Goal: Information Seeking & Learning: Find specific fact

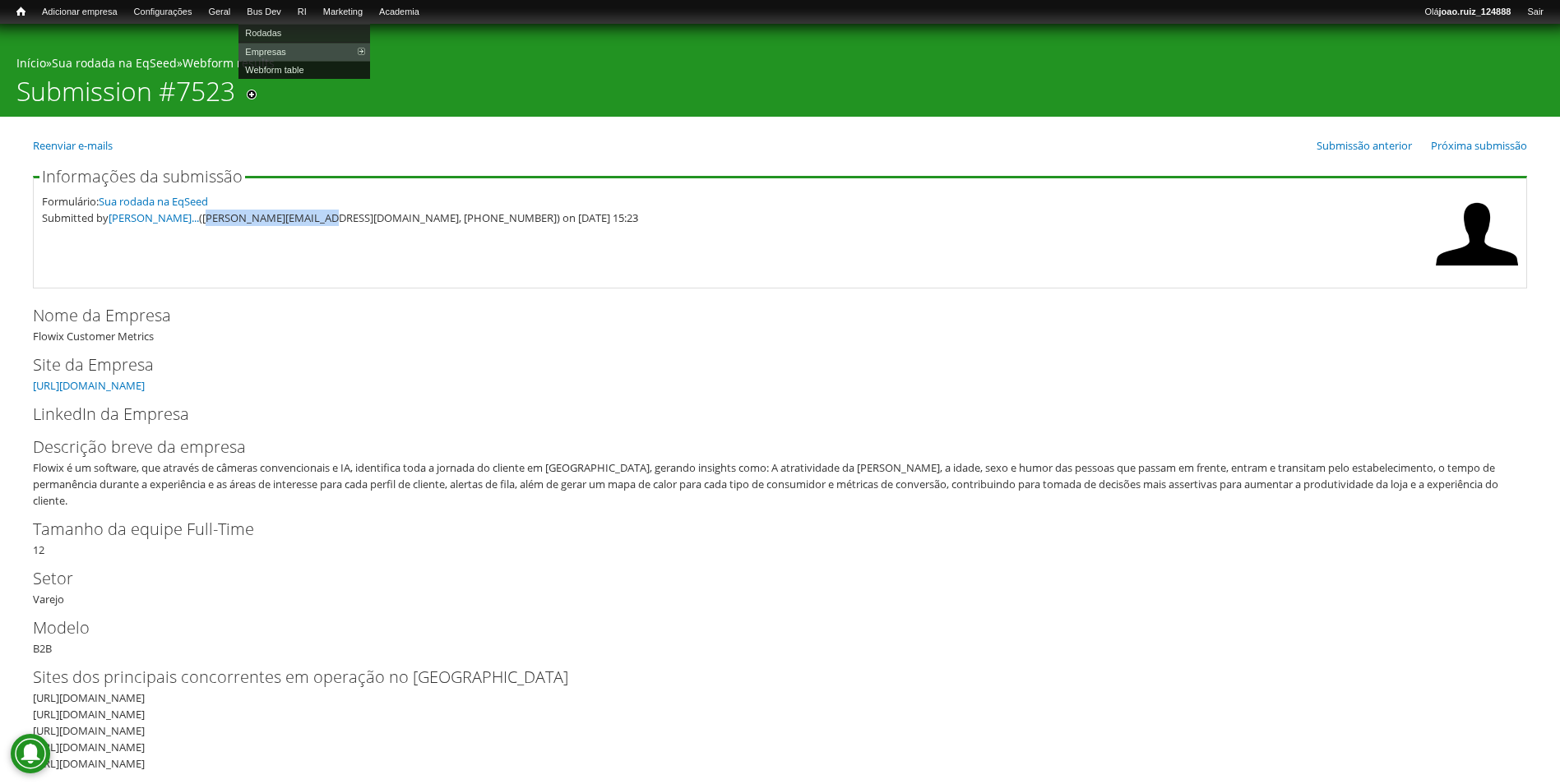
click at [291, 71] on link "Webform table" at bounding box center [304, 70] width 132 height 18
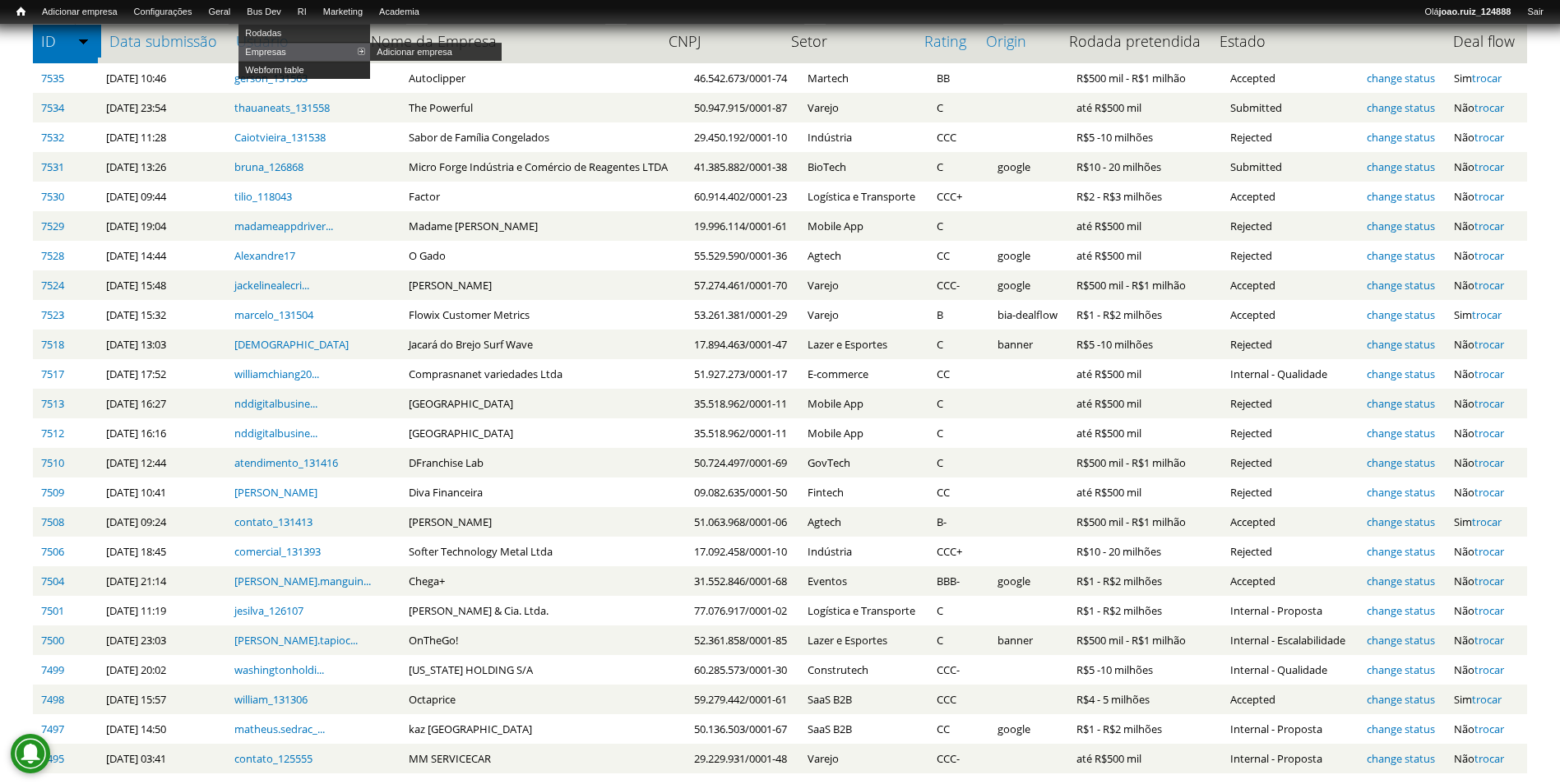
click at [285, 70] on link "Webform table" at bounding box center [304, 70] width 132 height 18
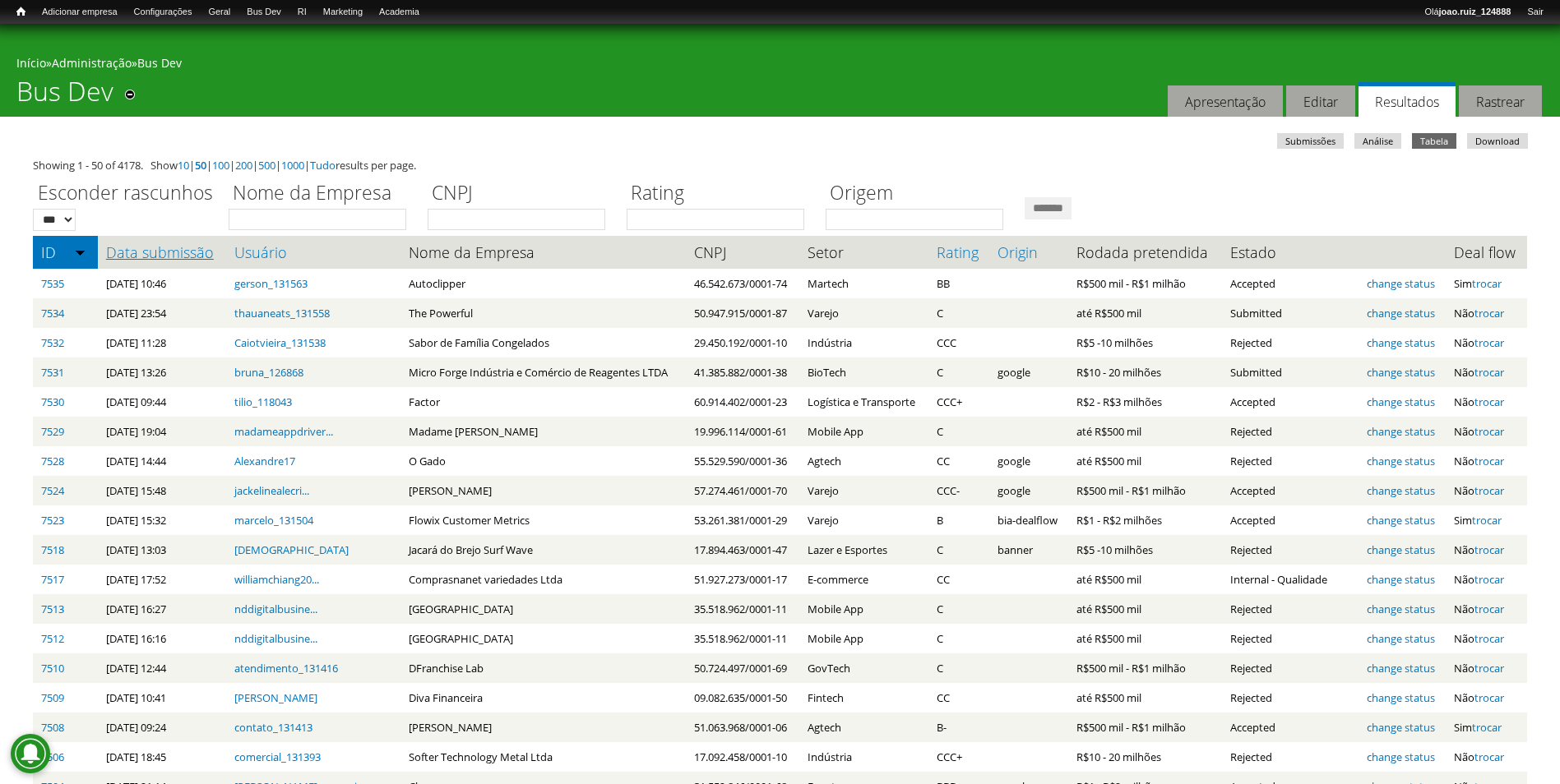
click at [176, 254] on link "Data submissão" at bounding box center [162, 252] width 113 height 16
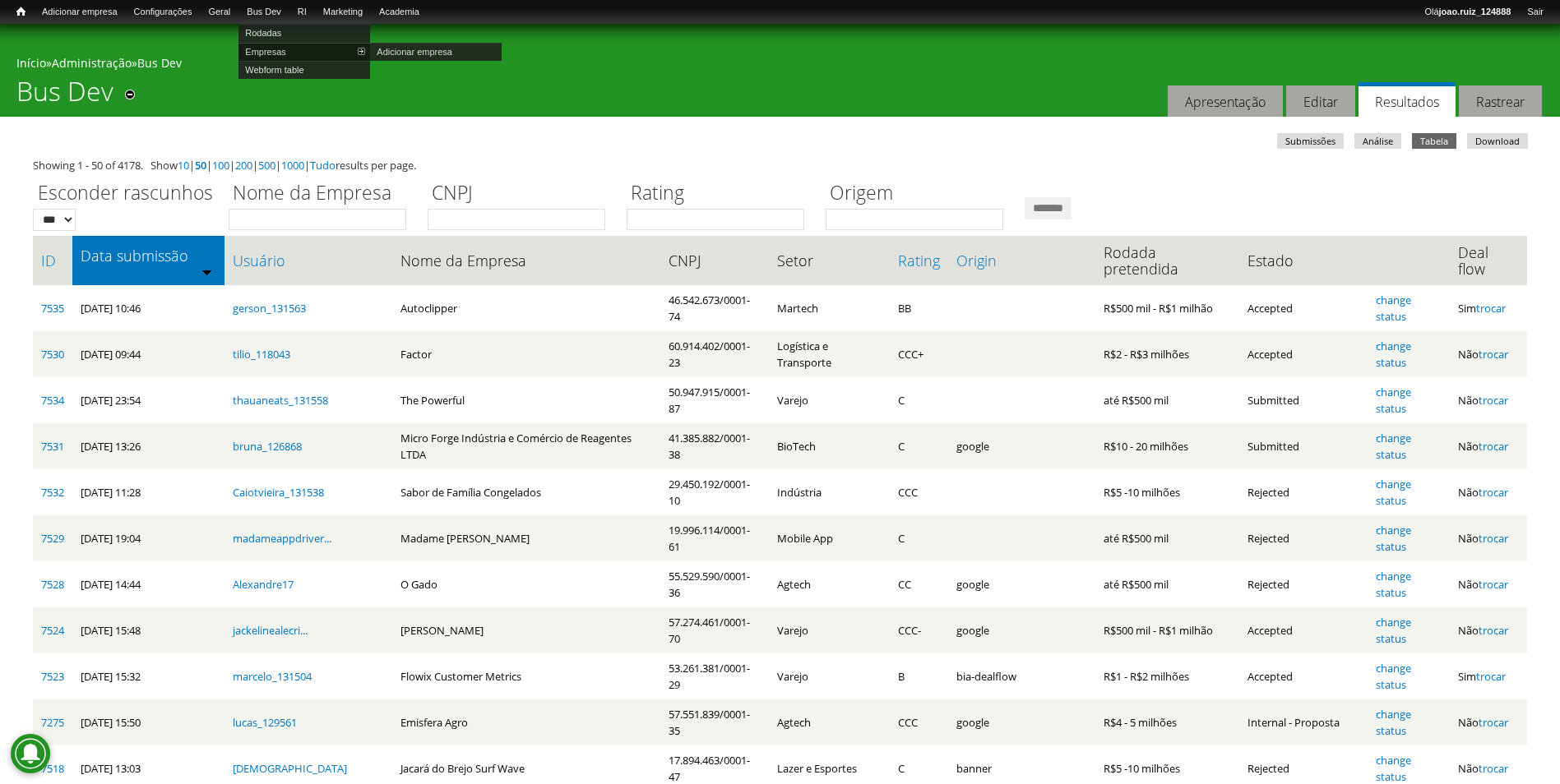
click at [279, 53] on link "Empresas" at bounding box center [304, 52] width 132 height 18
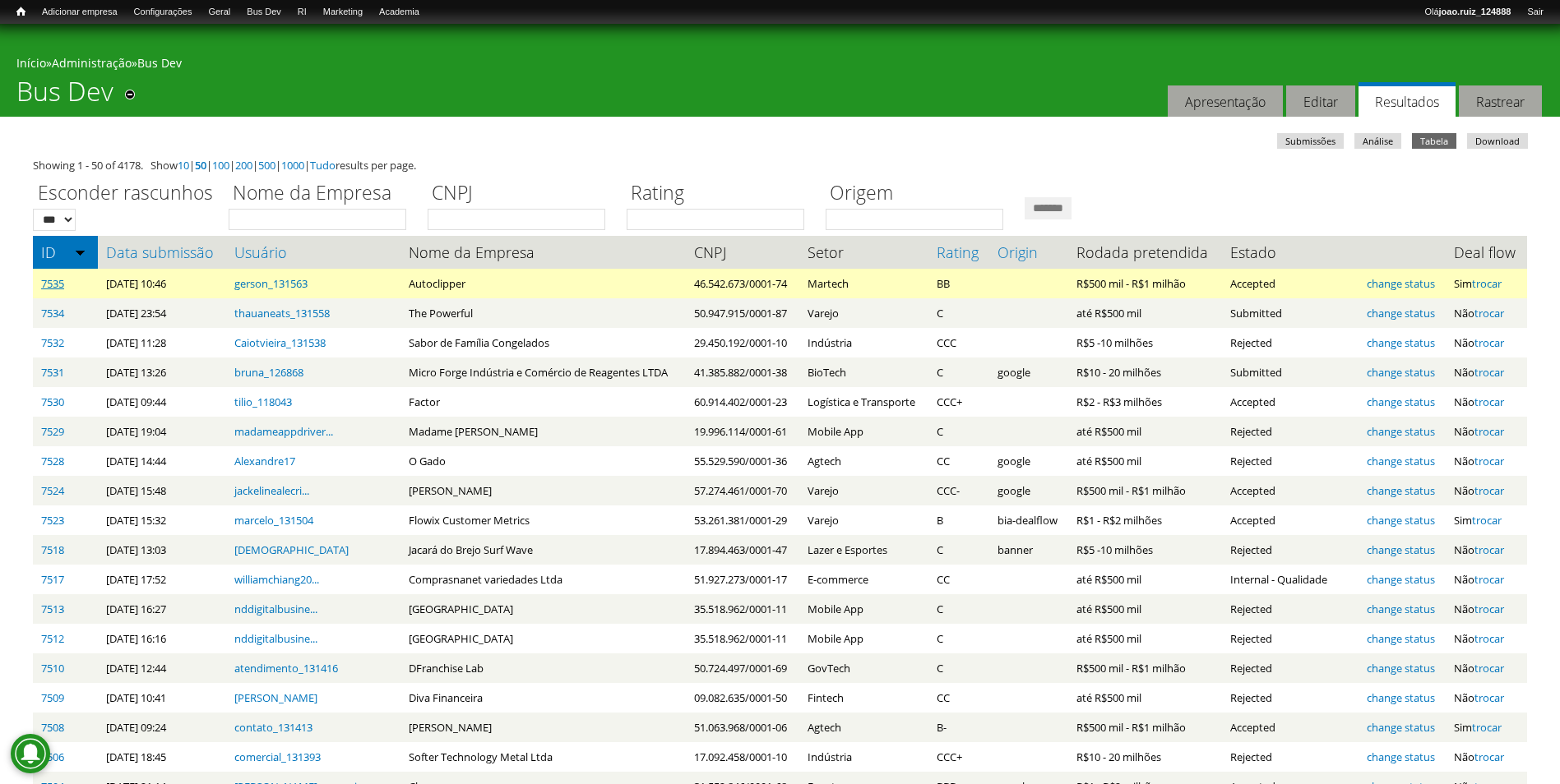
click at [64, 285] on link "7535" at bounding box center [52, 283] width 23 height 15
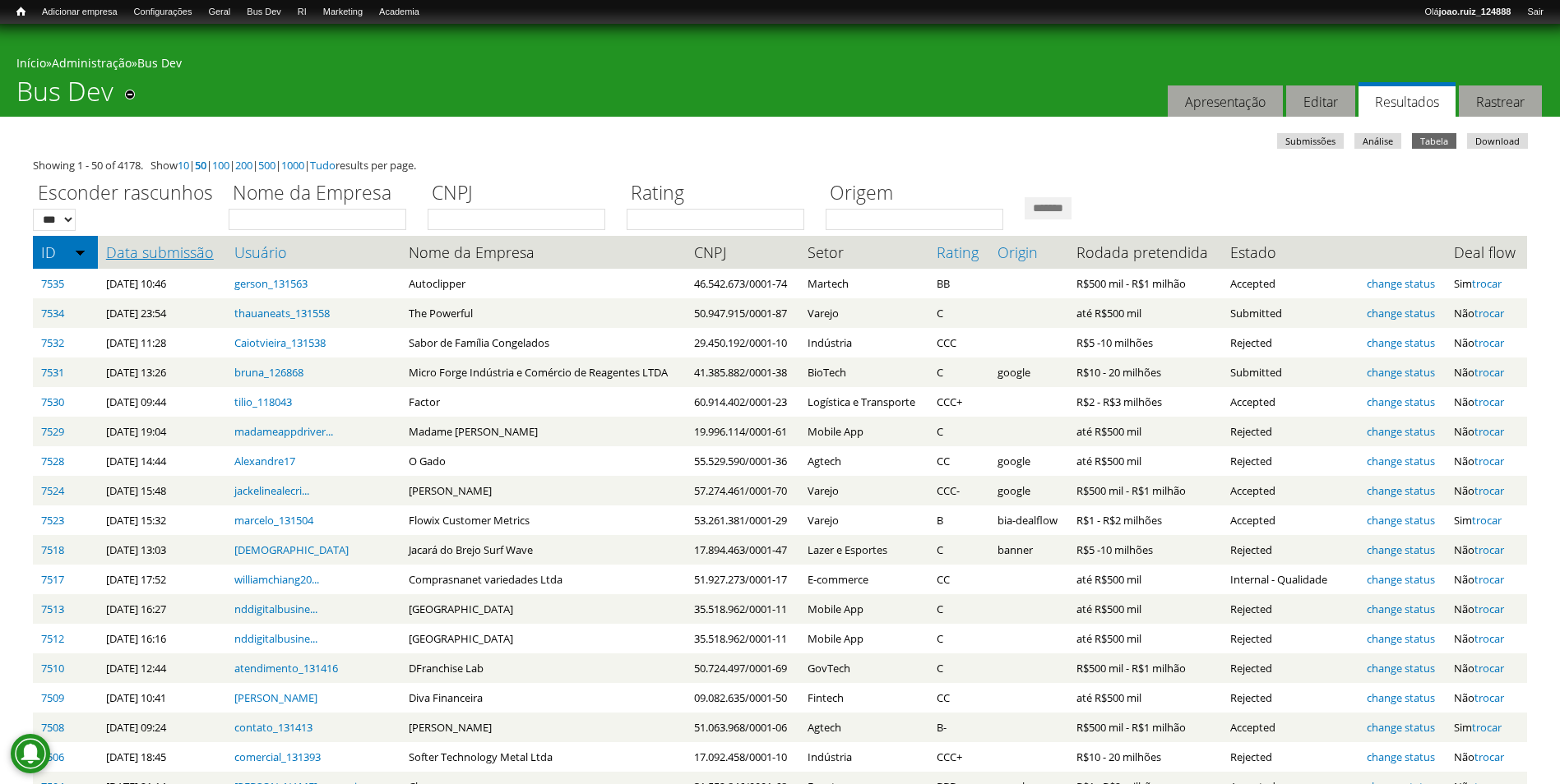
click at [156, 252] on link "Data submissão" at bounding box center [162, 252] width 113 height 16
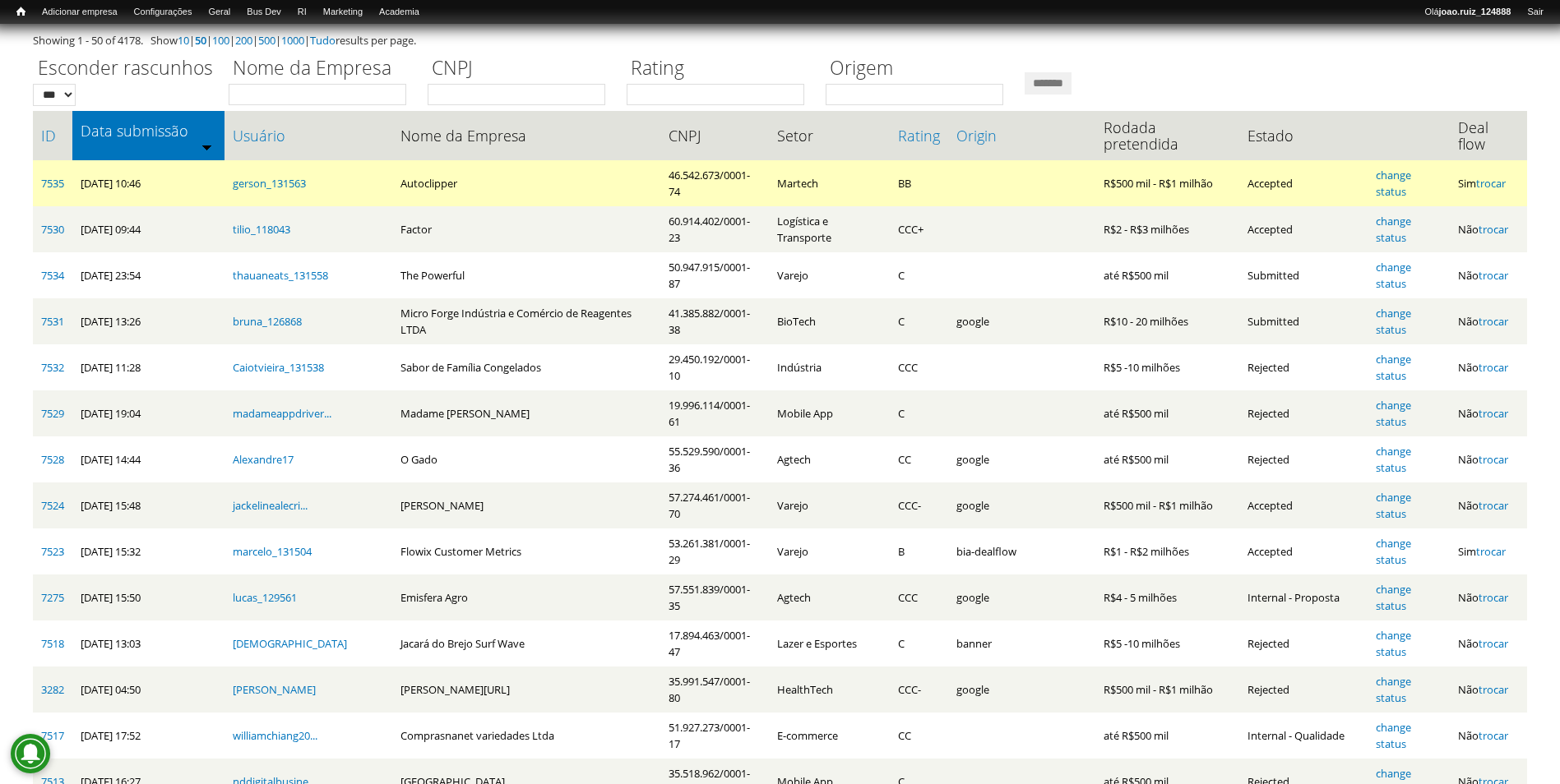
scroll to position [164, 0]
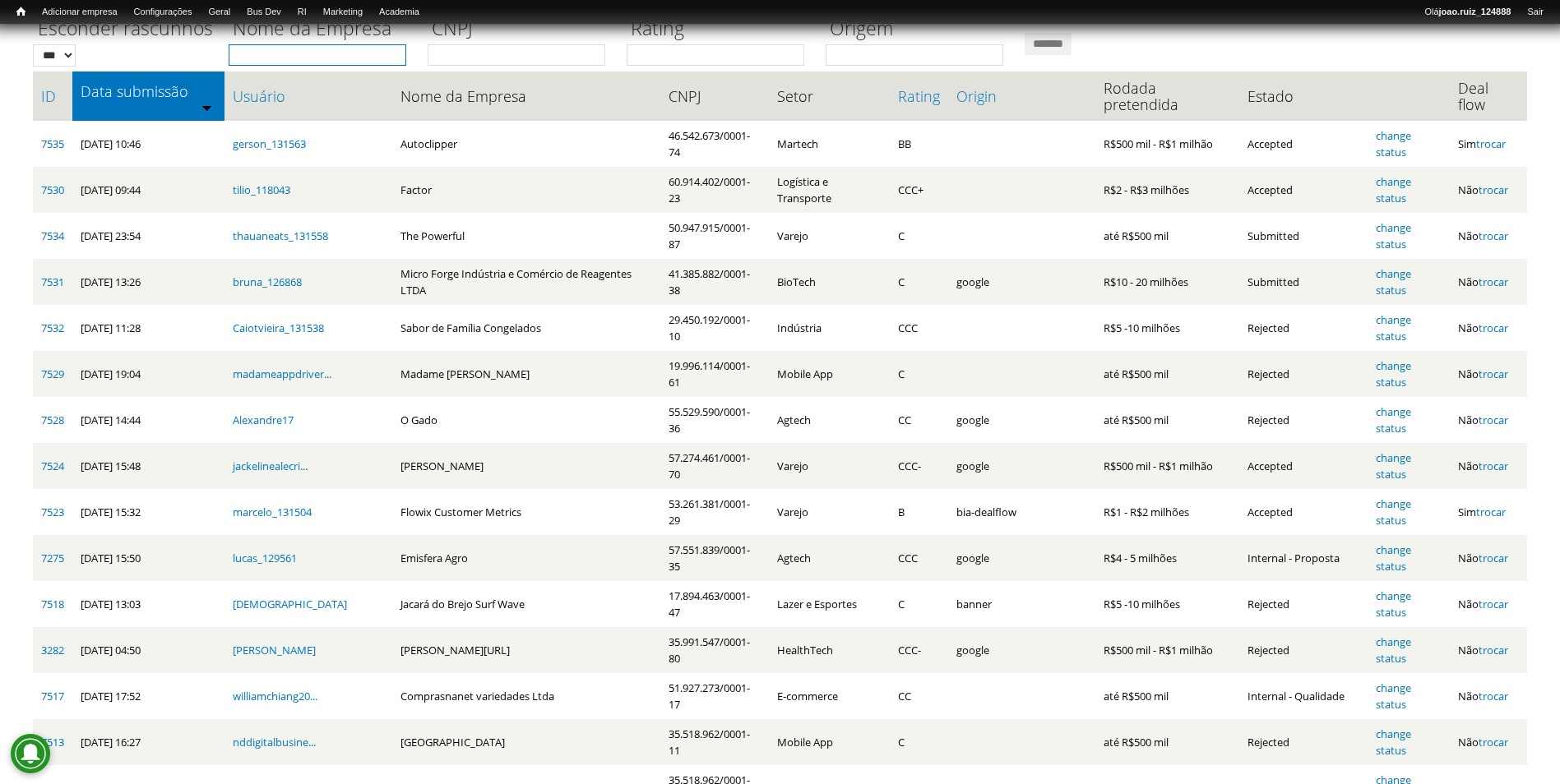
click at [273, 54] on input "Nome da Empresa" at bounding box center [317, 55] width 178 height 21
type input "*******"
click at [1024, 33] on input "*******" at bounding box center [1047, 44] width 46 height 22
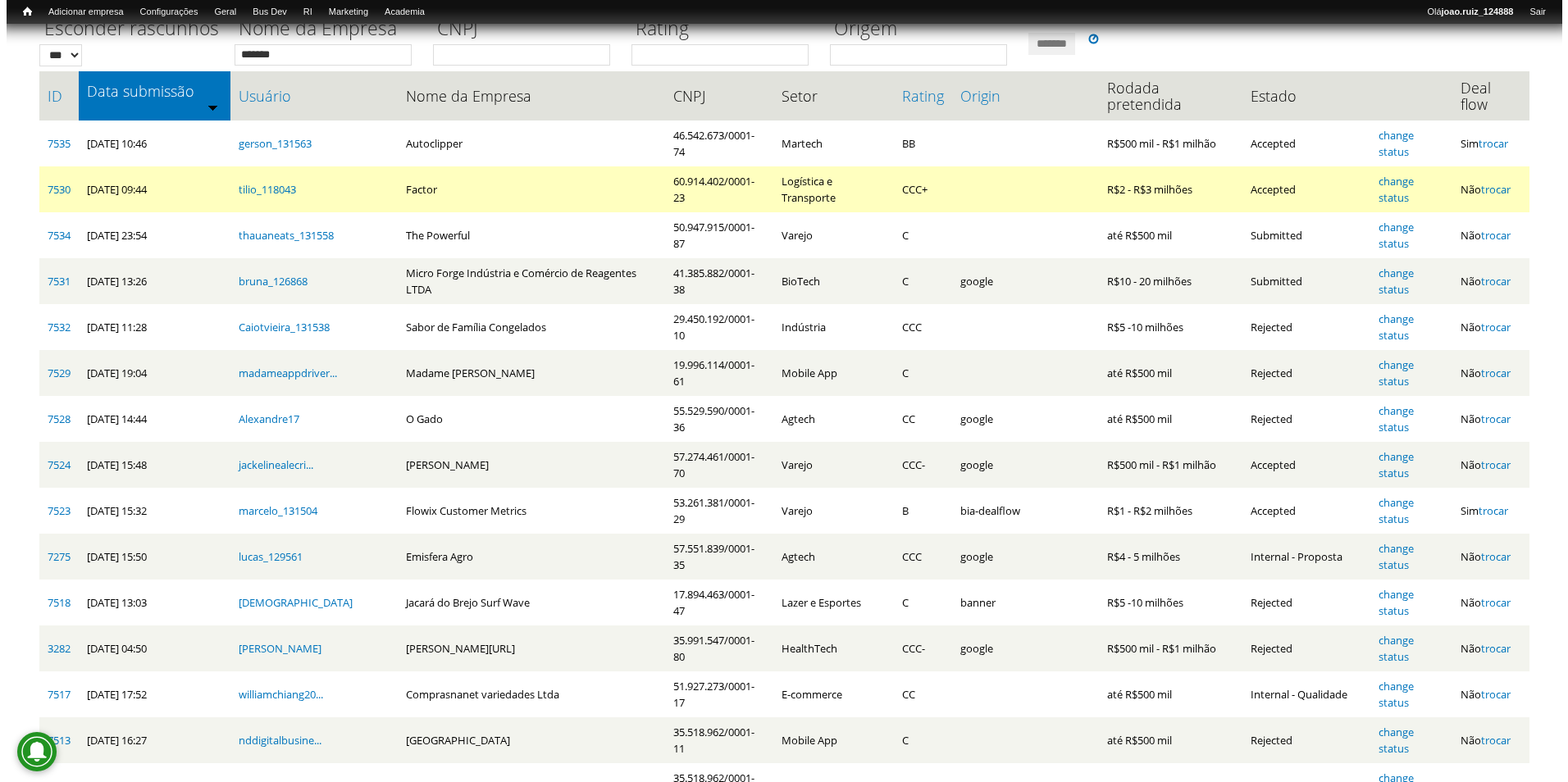
scroll to position [0, 0]
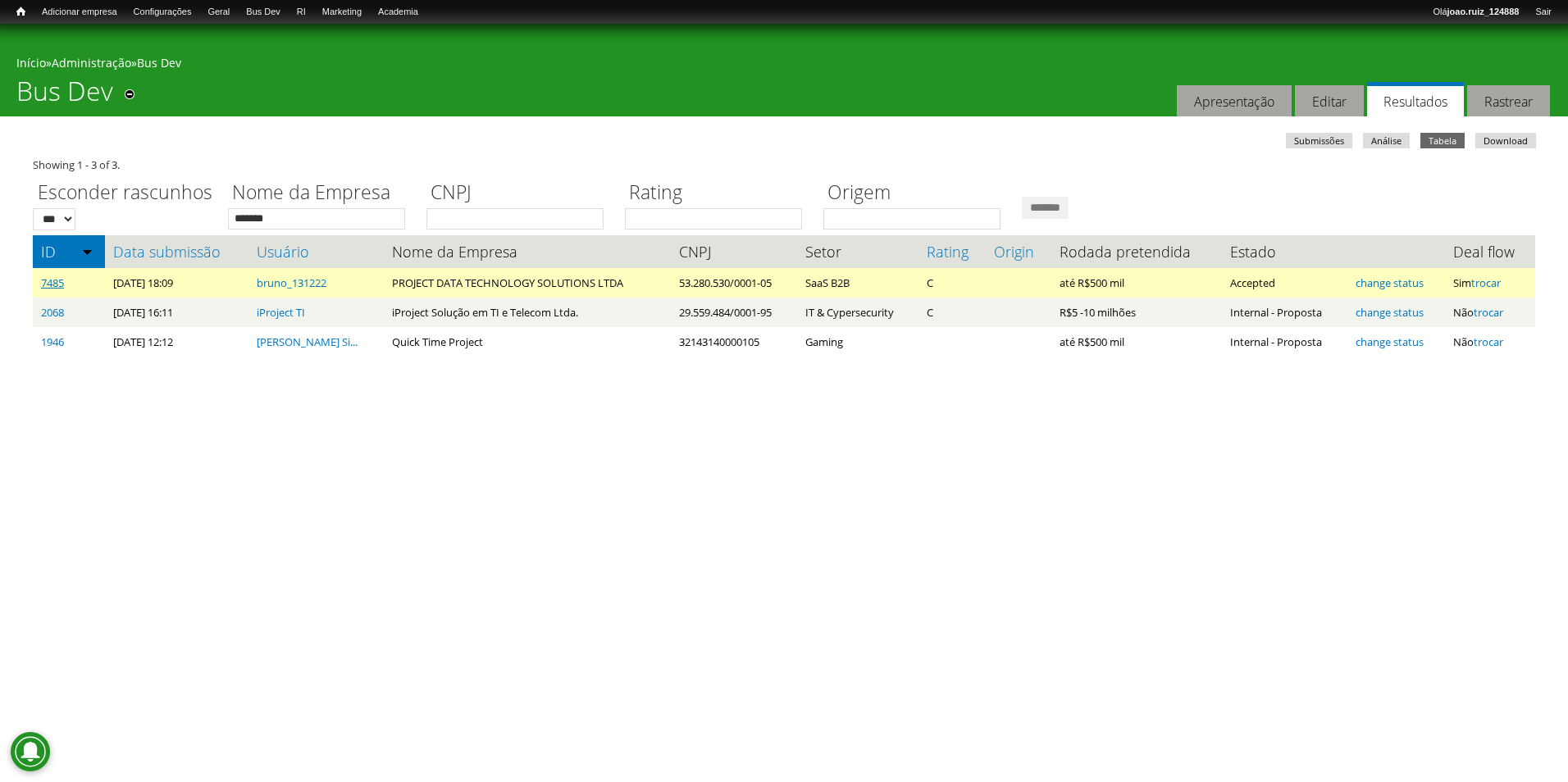
click at [62, 288] on link "7485" at bounding box center [52, 282] width 23 height 15
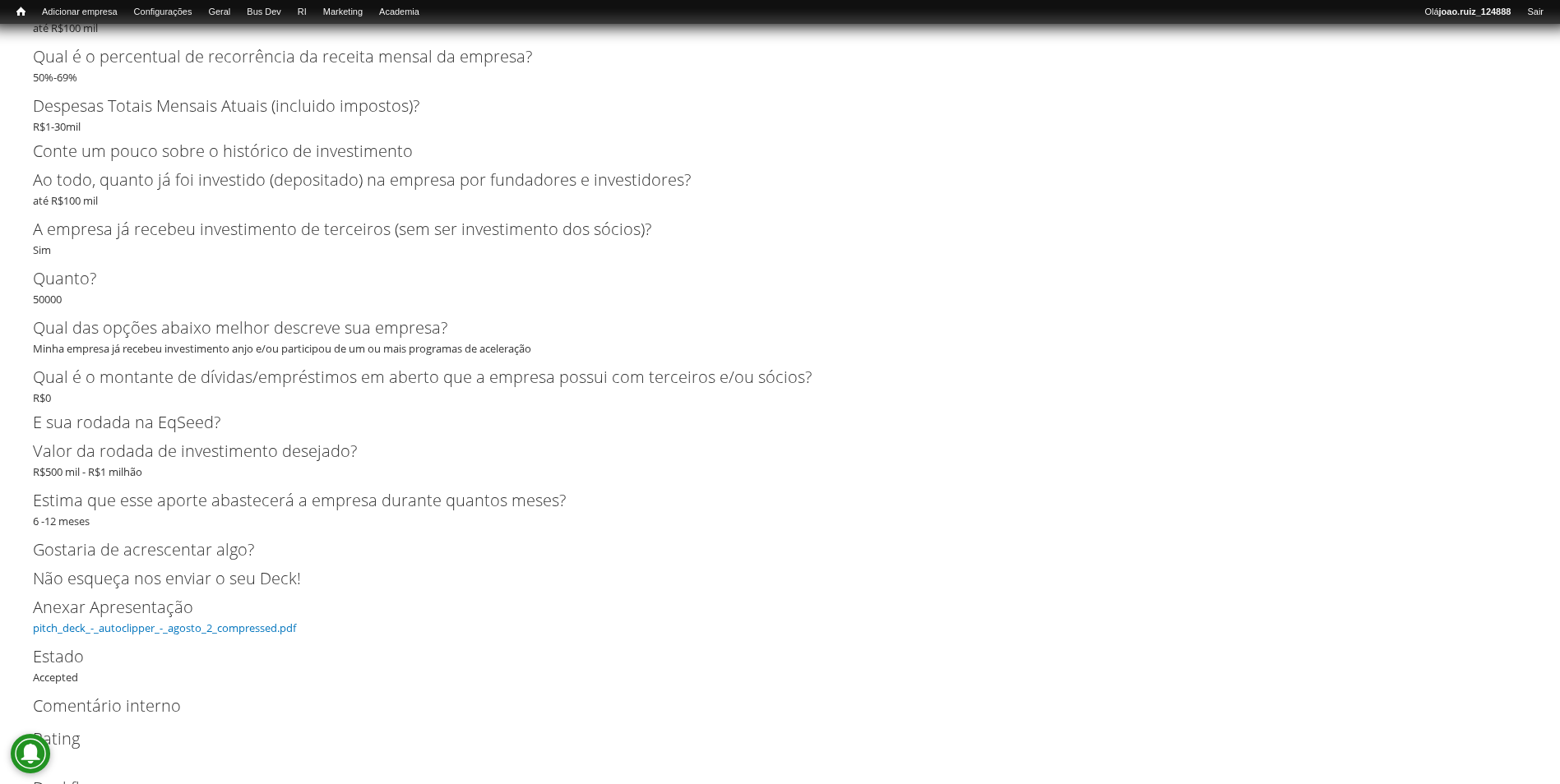
scroll to position [3884, 0]
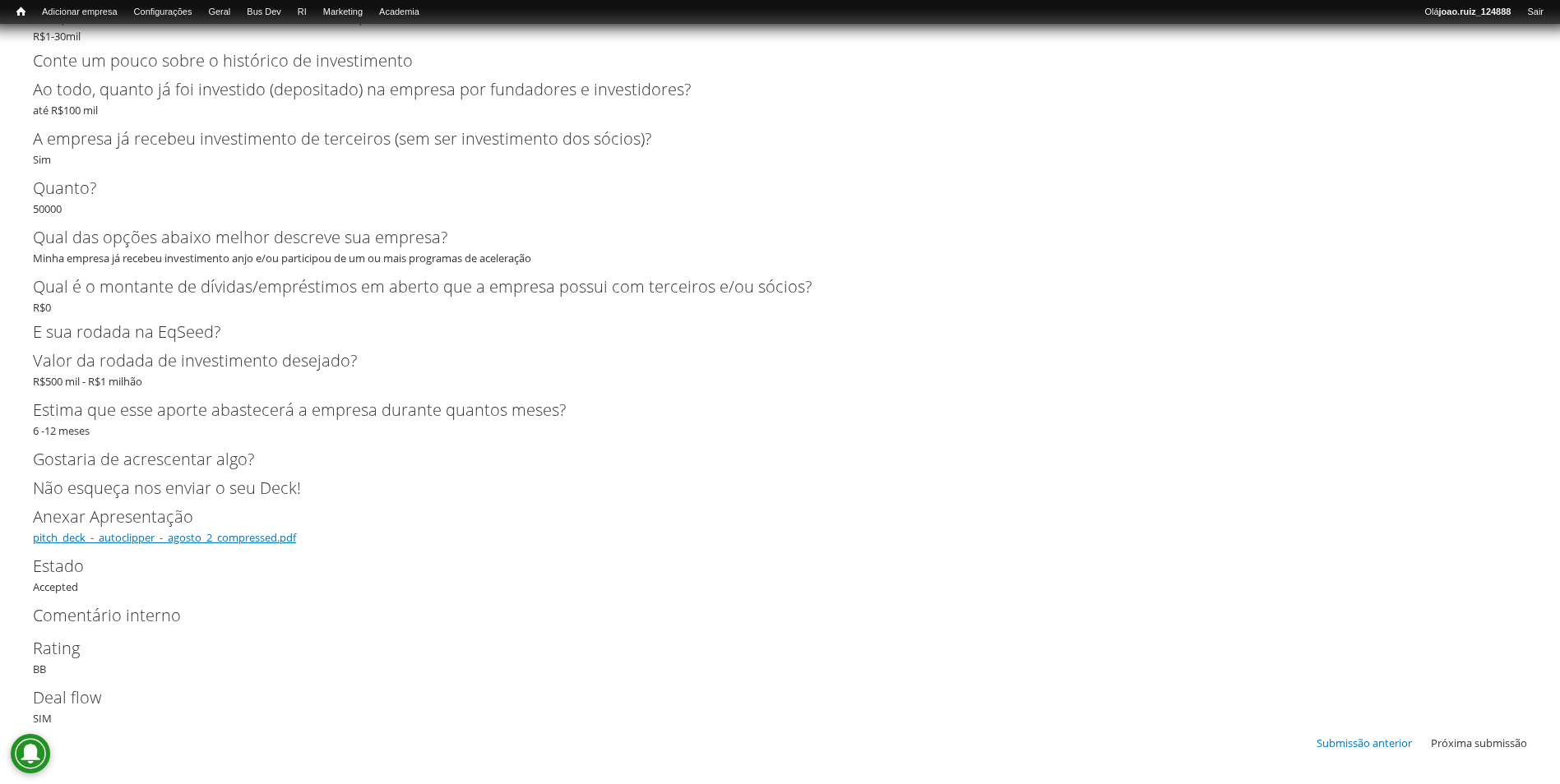
click at [219, 534] on link "pitch_deck_-_autoclipper_-_agosto_2_compressed.pdf" at bounding box center [164, 537] width 263 height 15
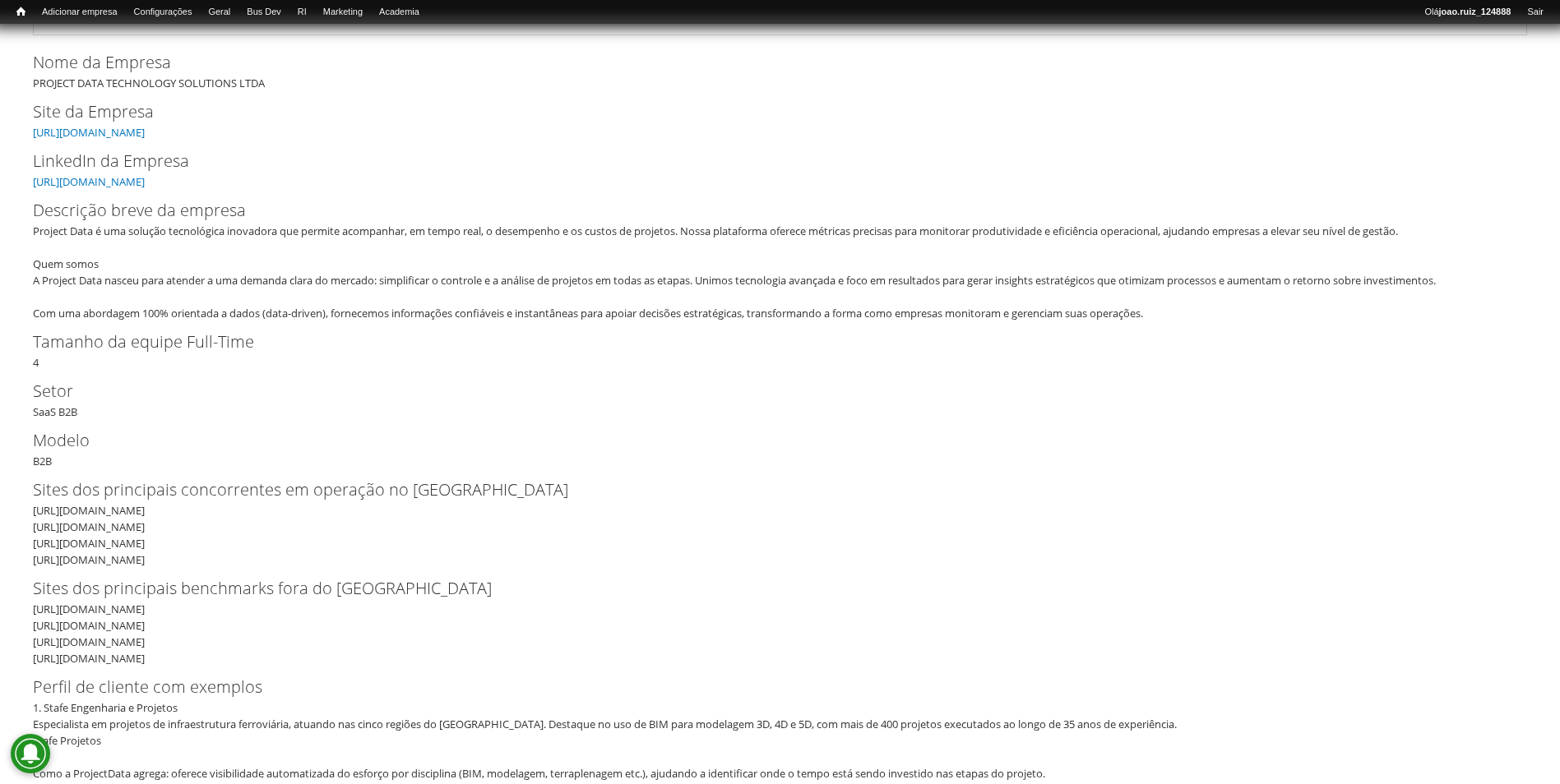
scroll to position [83, 0]
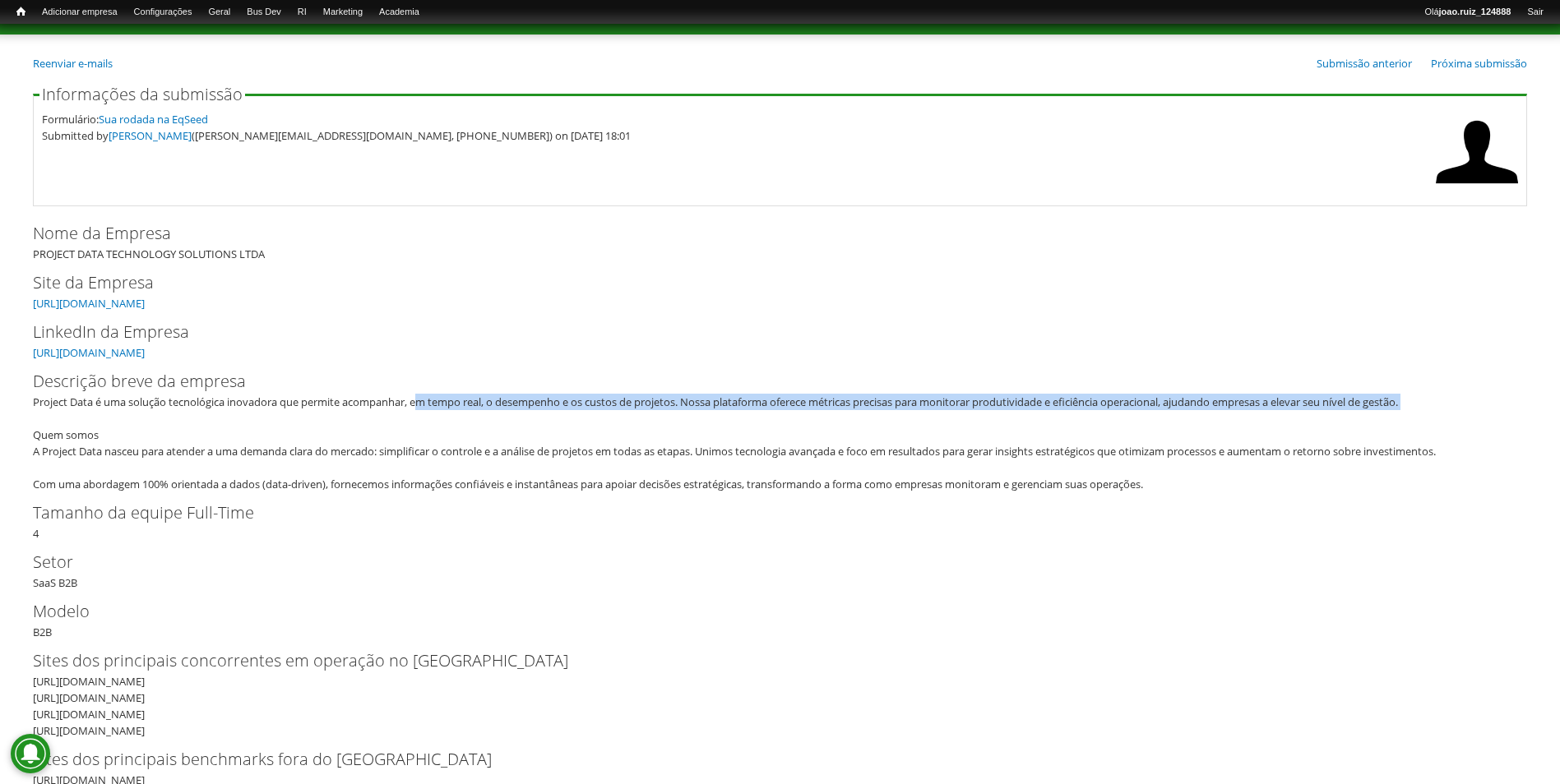
drag, startPoint x: 421, startPoint y: 406, endPoint x: 672, endPoint y: 420, distance: 251.4
click at [672, 420] on div "Project Data é uma solução tecnológica inovadora que permite acompanhar, em tem…" at bounding box center [774, 443] width 1483 height 99
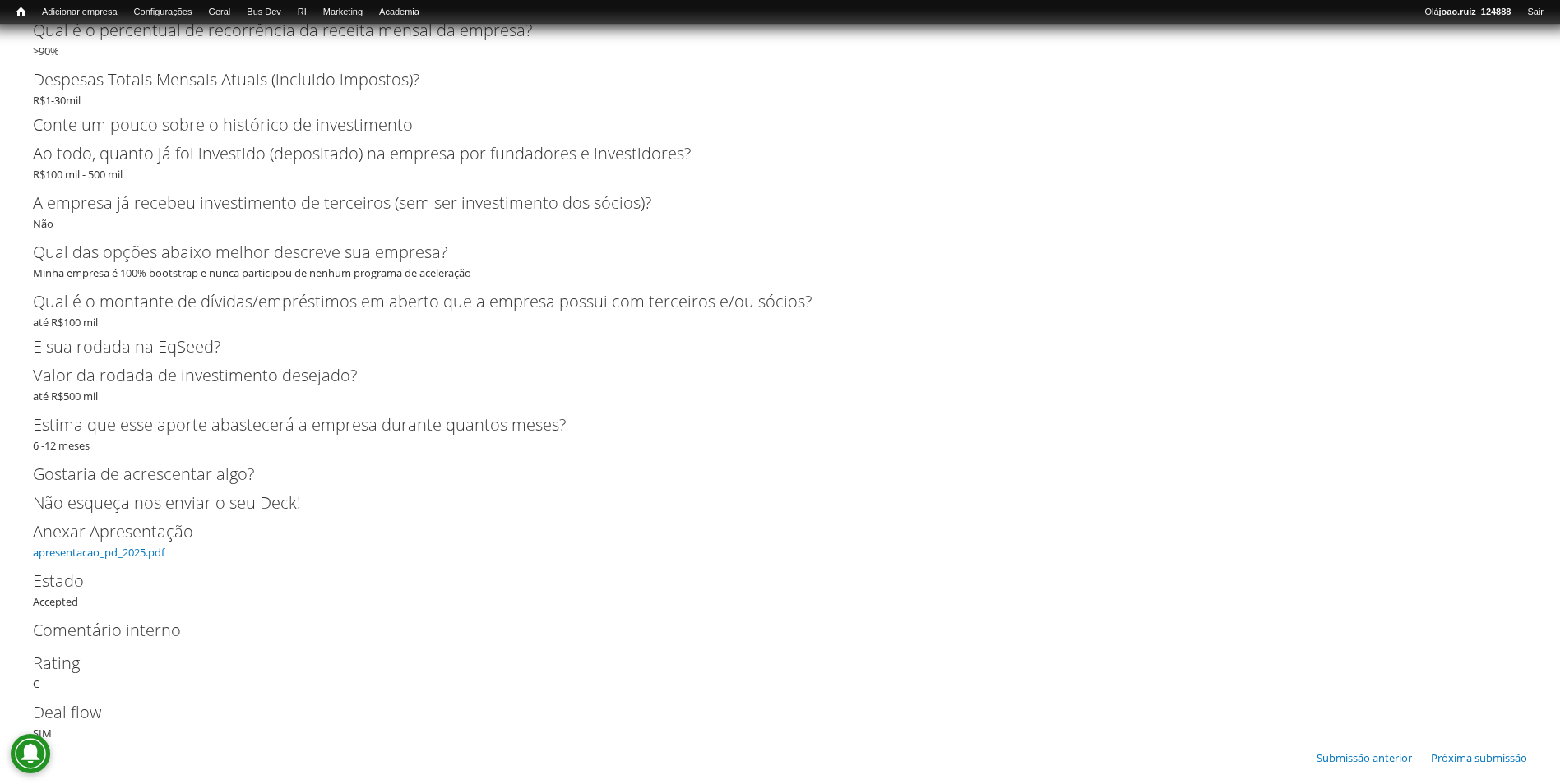
scroll to position [3928, 0]
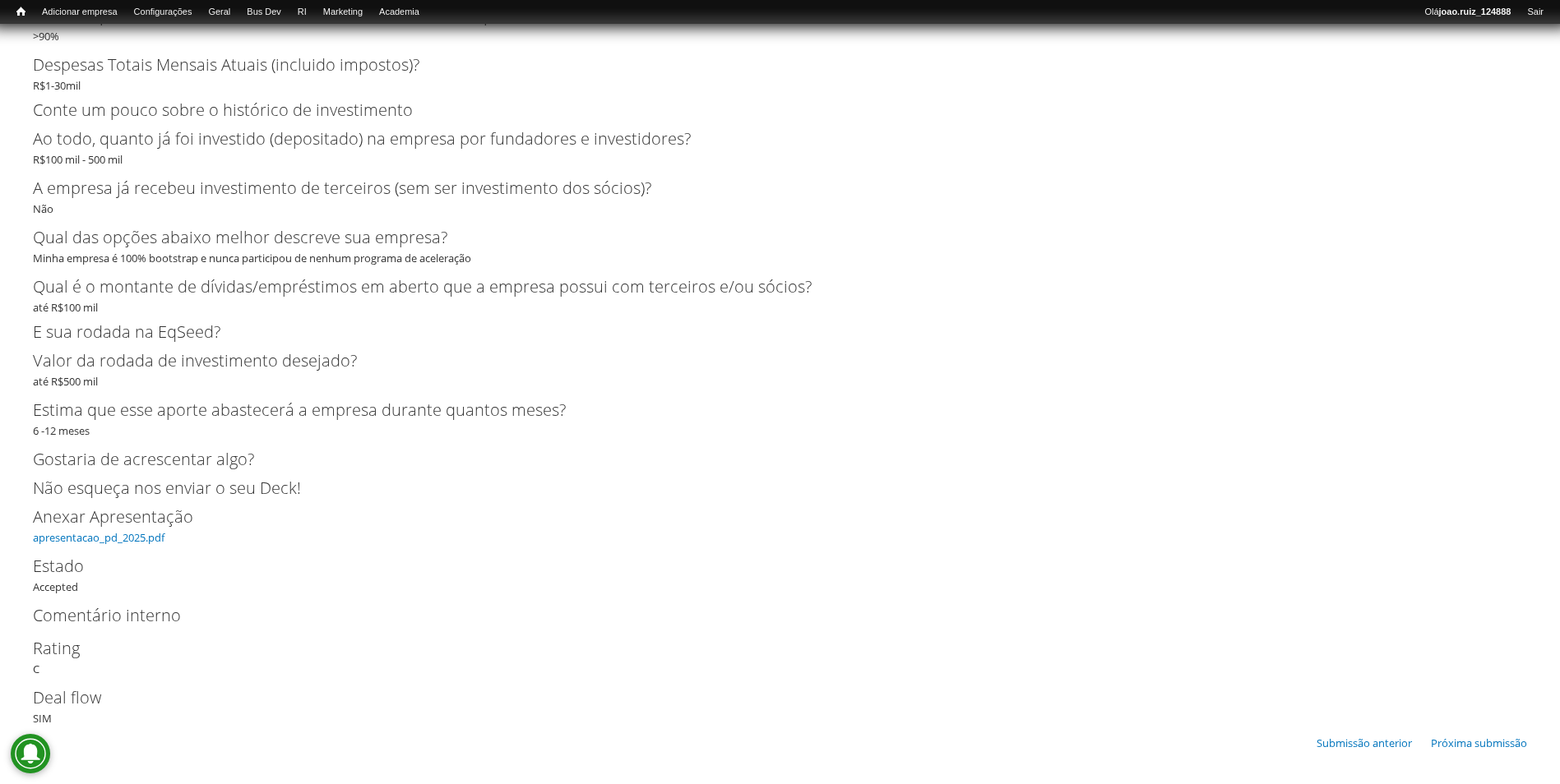
click at [115, 527] on label "Anexar Apresentação" at bounding box center [766, 517] width 1467 height 25
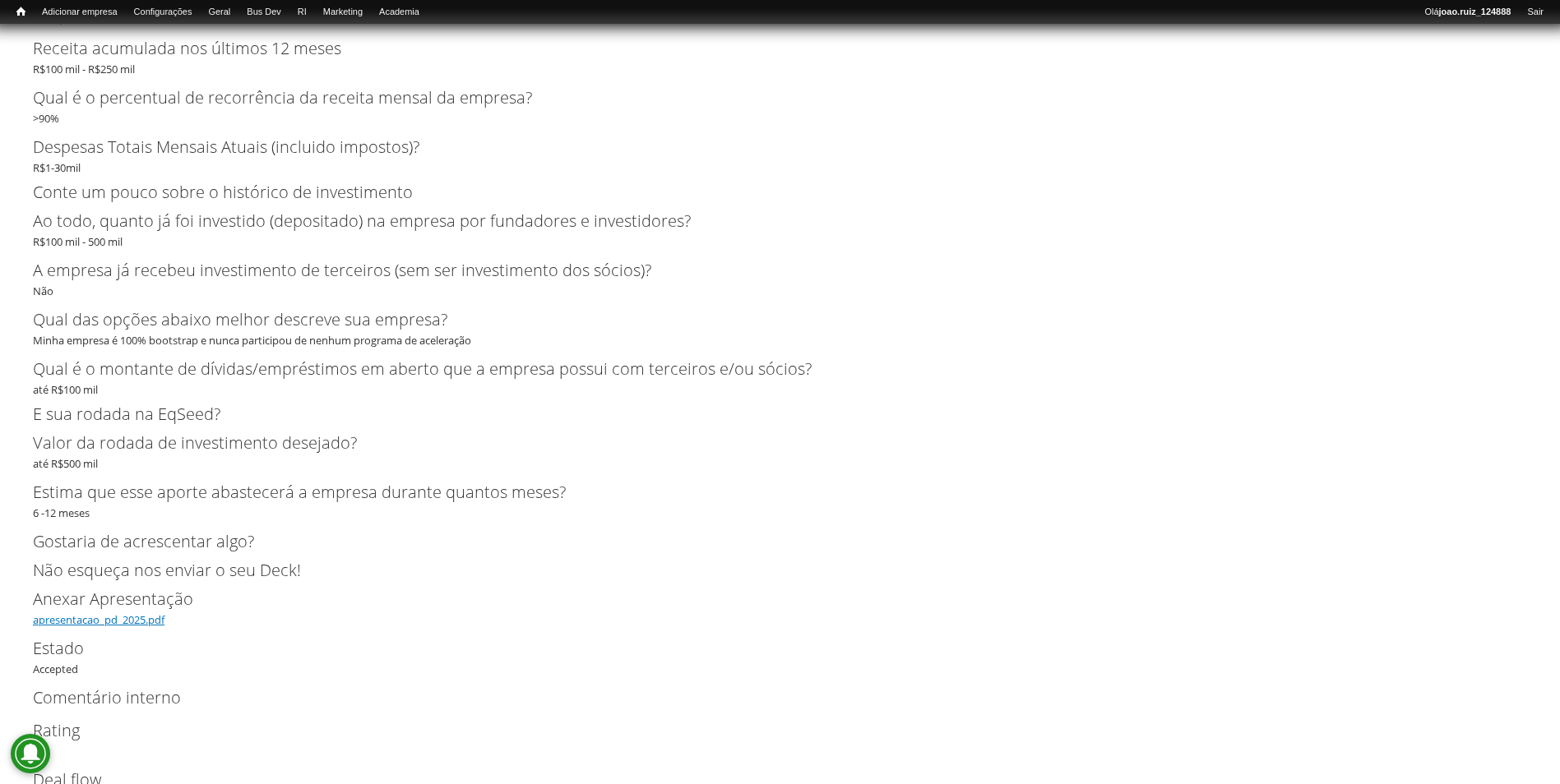
click at [126, 617] on link "apresentacao_pd_2025.pdf" at bounding box center [98, 619] width 132 height 15
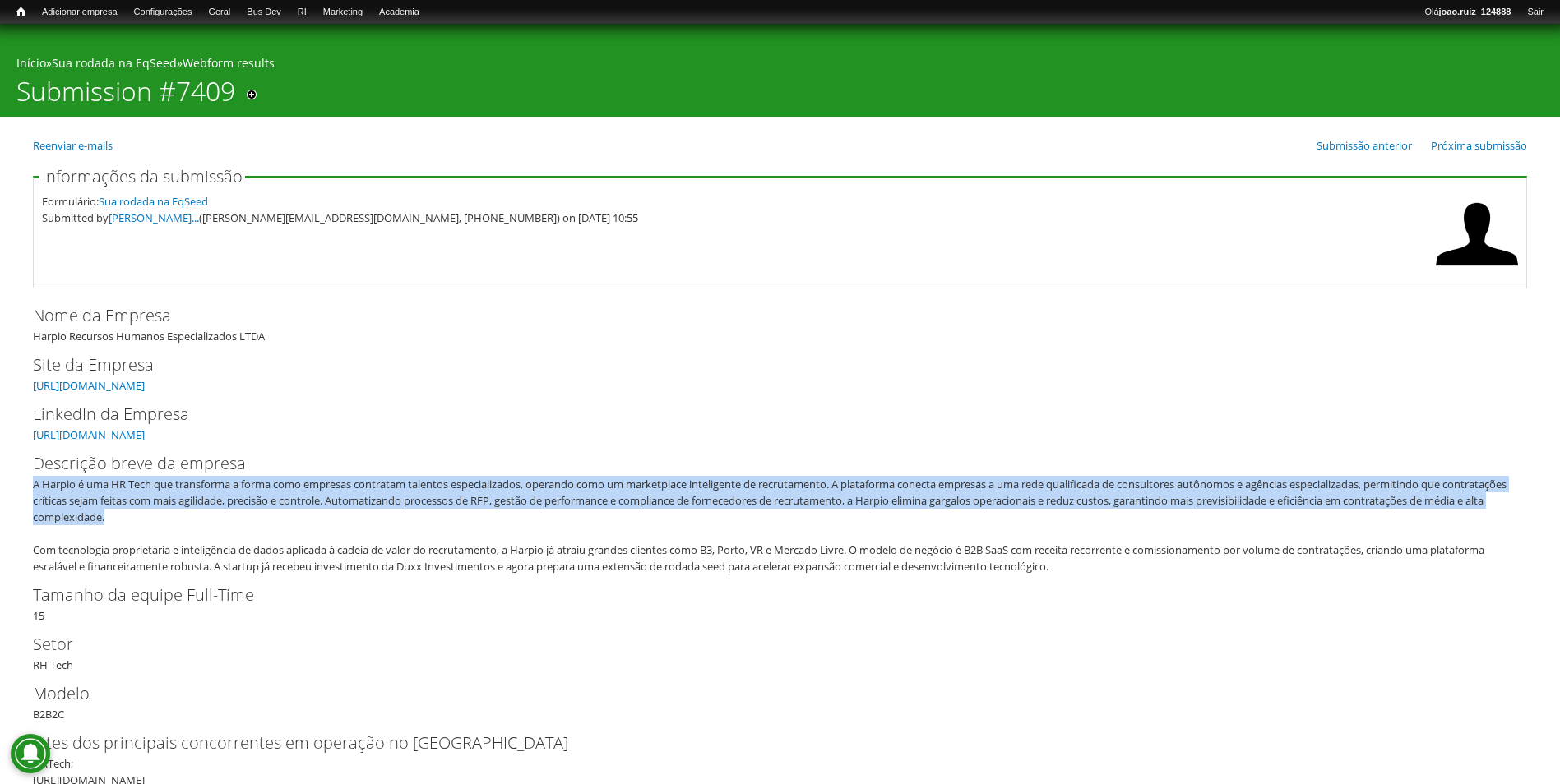
drag, startPoint x: 34, startPoint y: 481, endPoint x: 339, endPoint y: 519, distance: 307.4
click at [339, 519] on div "A Harpio é uma HR Tech que transforma a forma como empresas contratam talentos …" at bounding box center [774, 525] width 1483 height 99
click at [144, 388] on link "[URL][DOMAIN_NAME]" at bounding box center [89, 385] width 112 height 15
